Goal: Task Accomplishment & Management: Find specific page/section

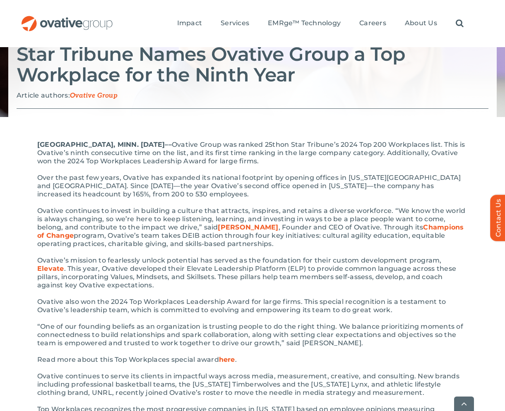
scroll to position [116, 0]
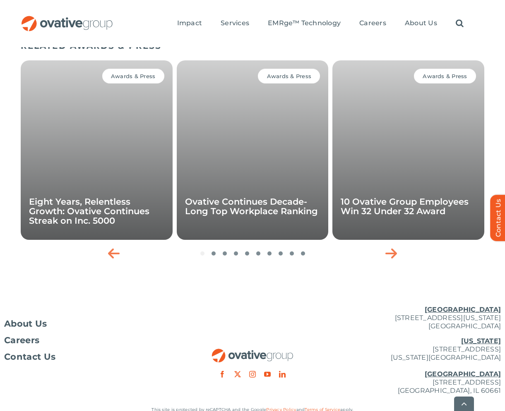
scroll to position [996, 0]
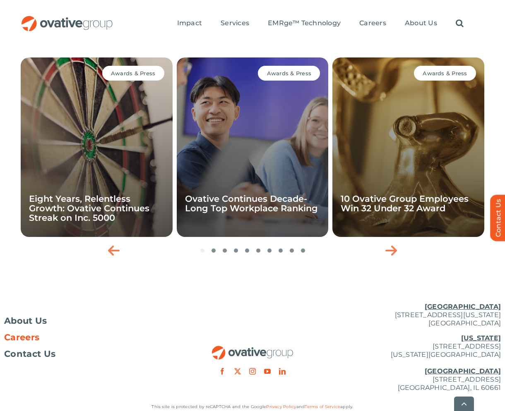
click at [28, 334] on span "Careers" at bounding box center [21, 338] width 35 height 8
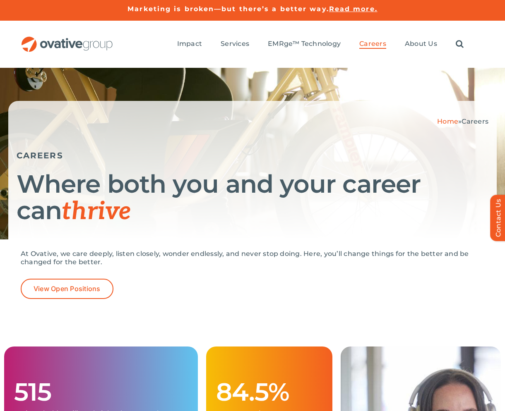
click at [186, 39] on ul "Impact Expert Insights Case Studies Awards & Press Services Media Measurement C…" at bounding box center [320, 44] width 286 height 26
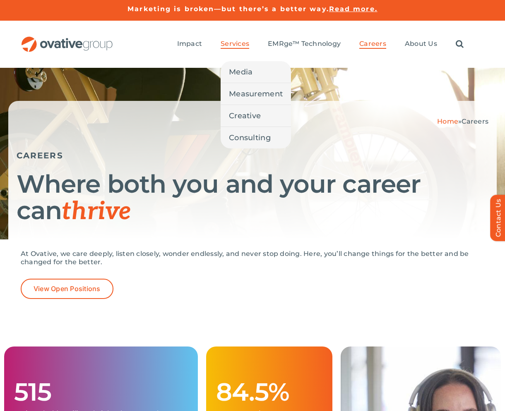
click at [233, 40] on span "Services" at bounding box center [235, 44] width 29 height 8
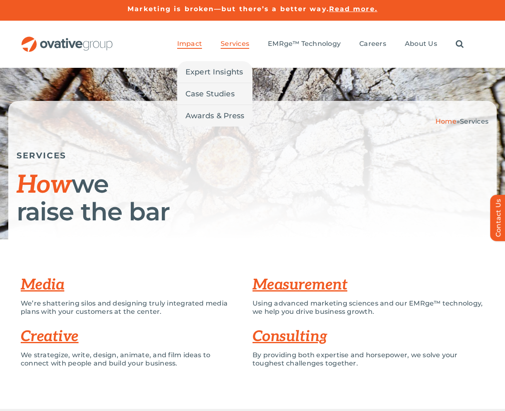
click at [187, 44] on span "Impact" at bounding box center [189, 44] width 25 height 8
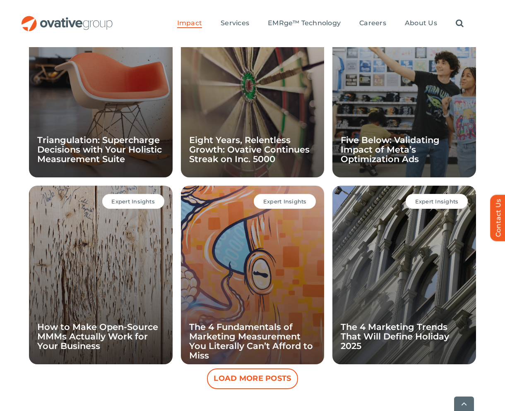
scroll to position [764, 0]
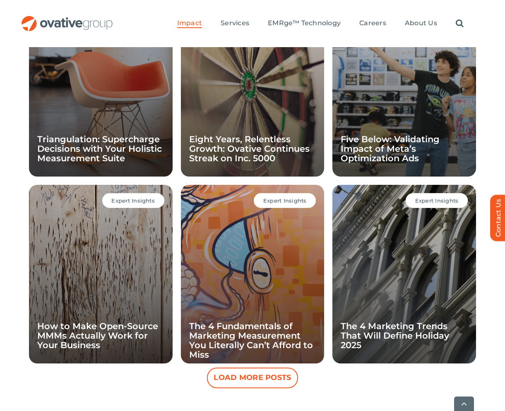
click at [390, 241] on div "Expert Insights The 4 Marketing Trends That Will Define Holiday 2025" at bounding box center [404, 274] width 144 height 179
click at [358, 331] on link "The 4 Marketing Trends That Will Define Holiday 2025" at bounding box center [395, 335] width 108 height 29
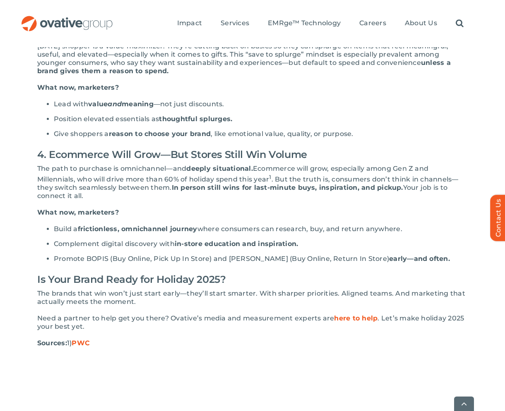
scroll to position [542, 0]
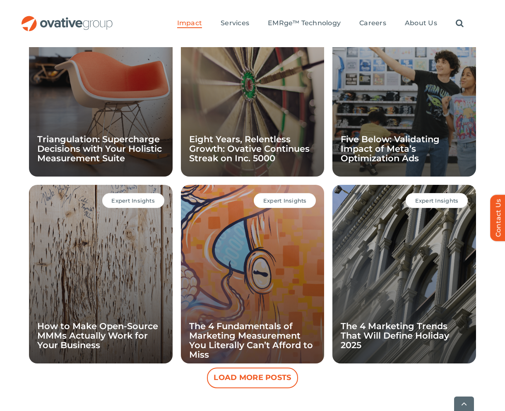
scroll to position [922, 0]
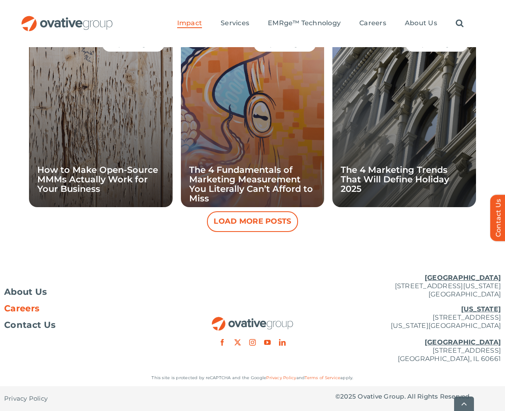
click at [16, 310] on span "Careers" at bounding box center [21, 309] width 35 height 8
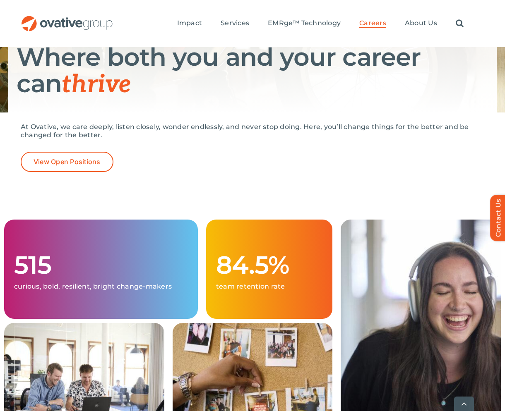
scroll to position [181, 0]
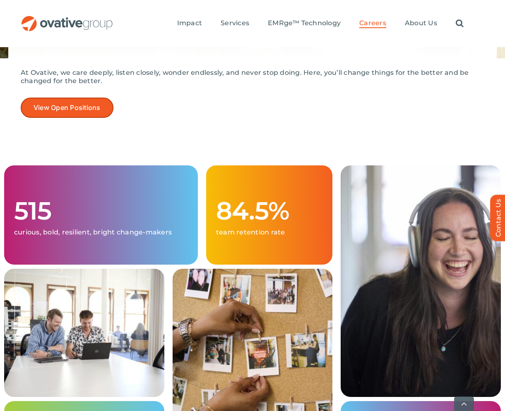
click at [63, 114] on link "View Open Positions" at bounding box center [67, 108] width 93 height 20
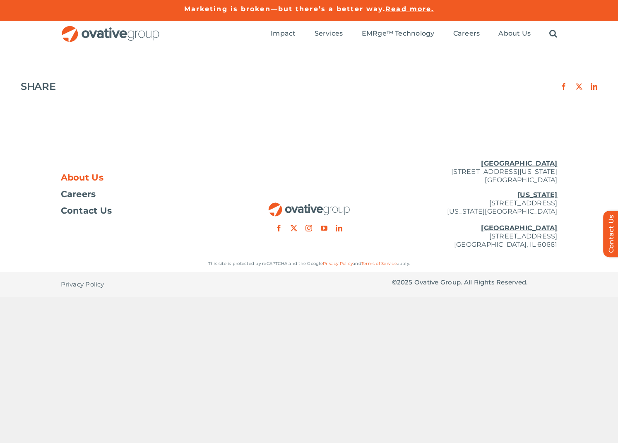
click at [81, 178] on span "About Us" at bounding box center [82, 177] width 43 height 8
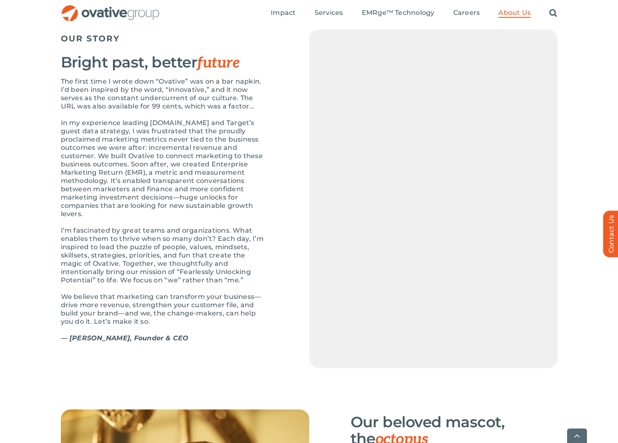
scroll to position [886, 0]
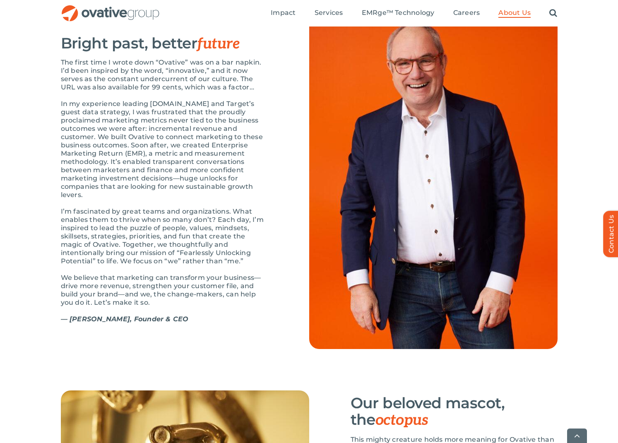
click at [178, 251] on p "I’m fascinated by great teams and organizations. What enables them to thrive wh…" at bounding box center [164, 236] width 207 height 58
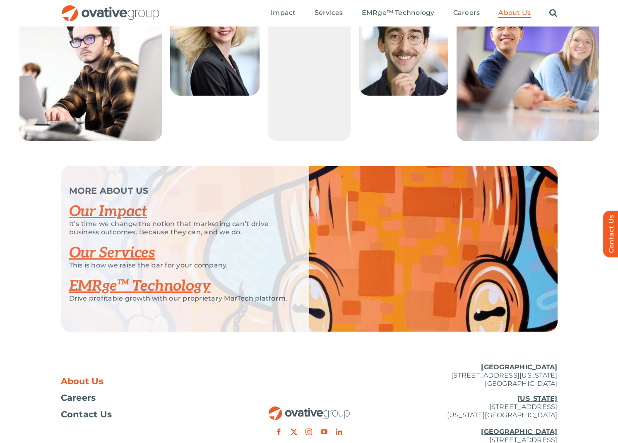
scroll to position [1599, 0]
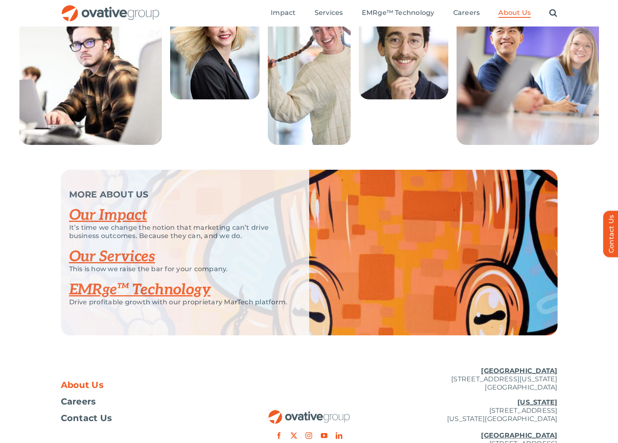
click at [131, 224] on link "Our Impact" at bounding box center [108, 215] width 78 height 18
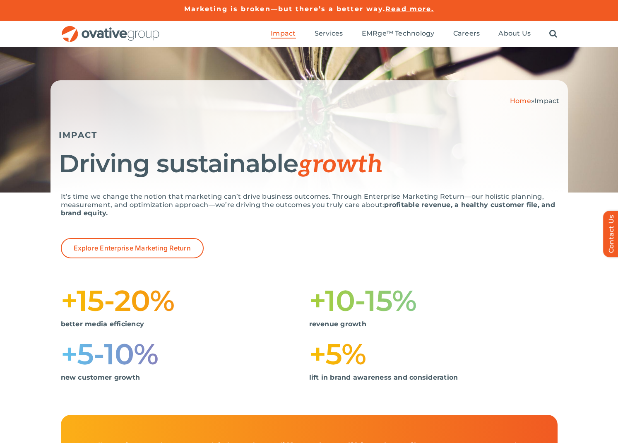
drag, startPoint x: 125, startPoint y: 212, endPoint x: 50, endPoint y: 193, distance: 77.7
click at [50, 193] on div "It’s time we change the notion that marketing can’t drive business outcomes. Th…" at bounding box center [309, 303] width 618 height 222
copy p "It’s time we change the notion that marketing can’t drive business outcomes. Th…"
click at [475, 36] on span "Careers" at bounding box center [466, 33] width 27 height 8
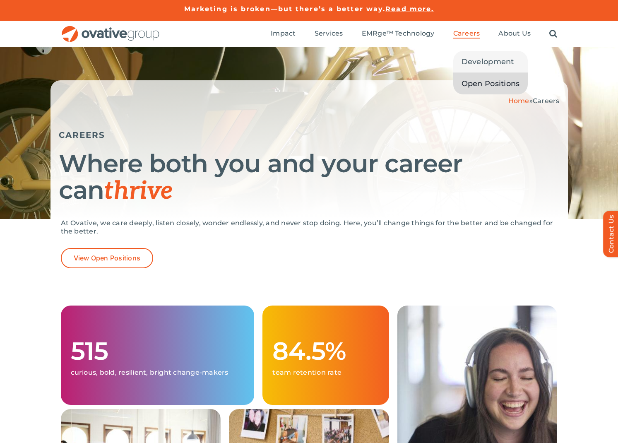
click at [478, 79] on span "Open Positions" at bounding box center [491, 84] width 58 height 12
